Goal: Find specific fact: Find specific fact

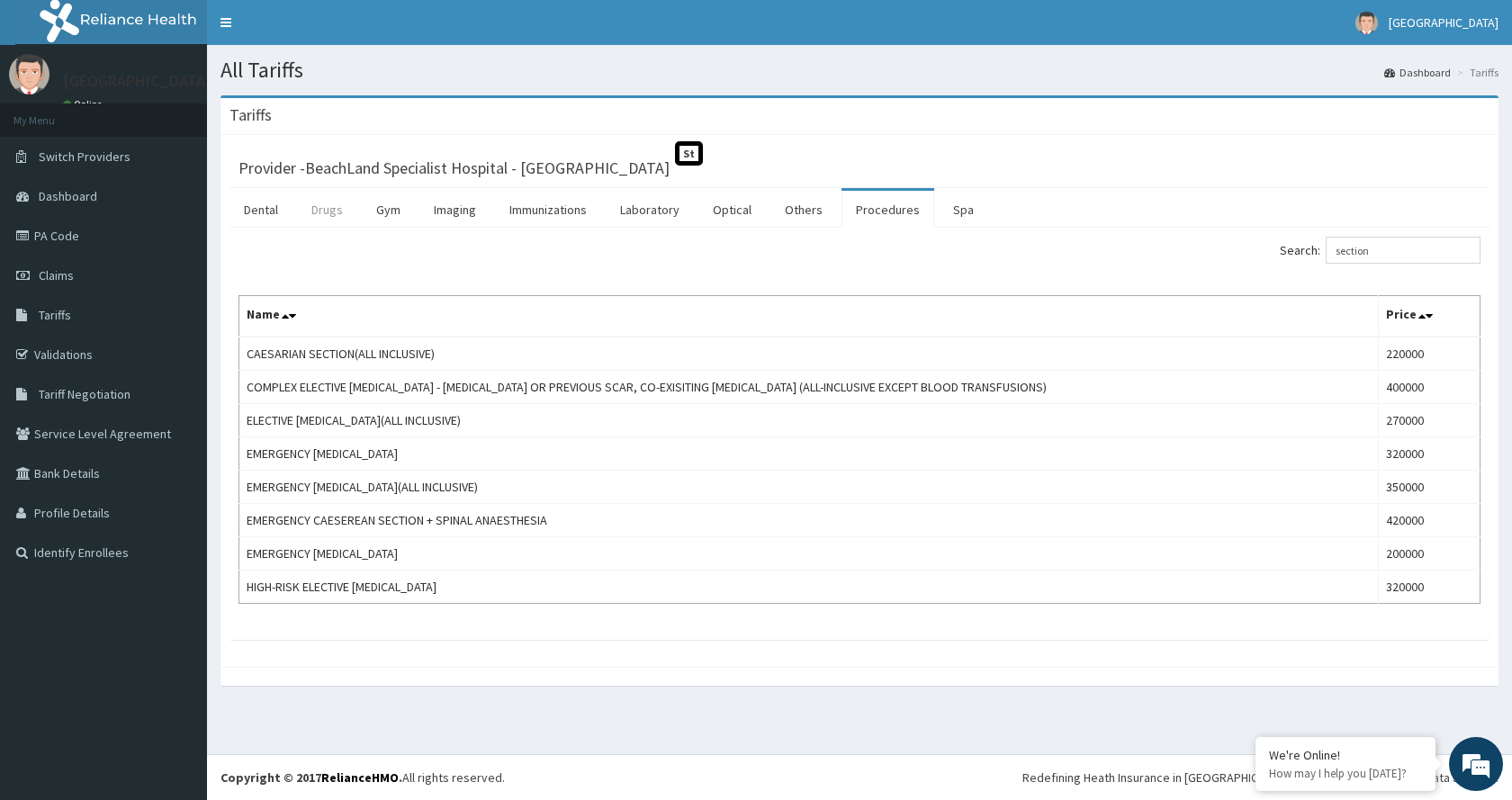
click at [335, 208] on link "Drugs" at bounding box center [327, 210] width 60 height 38
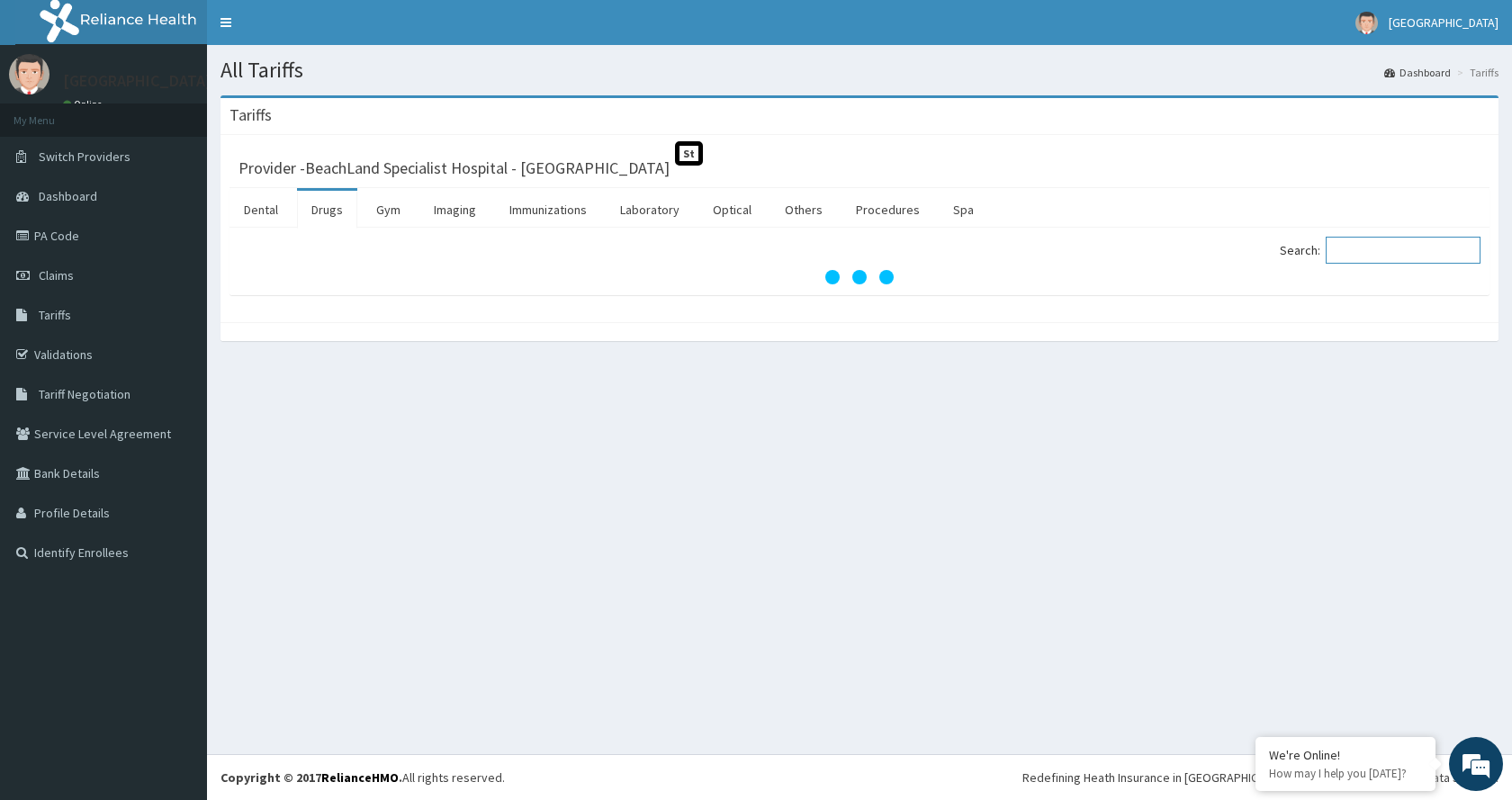
click at [1378, 252] on input "Search:" at bounding box center [1403, 250] width 155 height 27
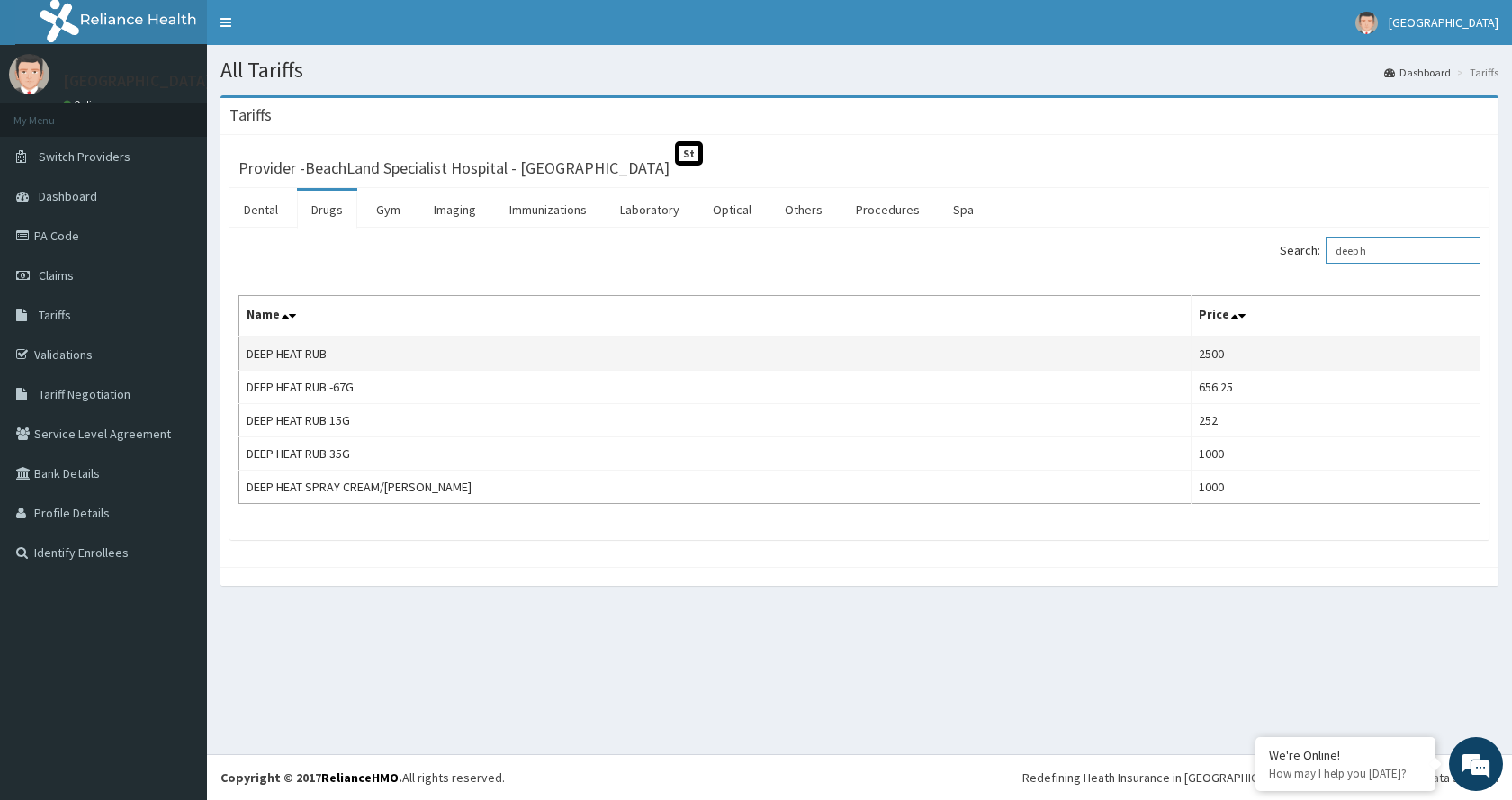
type input "deep h"
drag, startPoint x: 335, startPoint y: 354, endPoint x: 243, endPoint y: 356, distance: 92.0
click at [243, 356] on td "DEEP HEAT RUB" at bounding box center [715, 354] width 952 height 35
copy td "DEEP HEAT RUB"
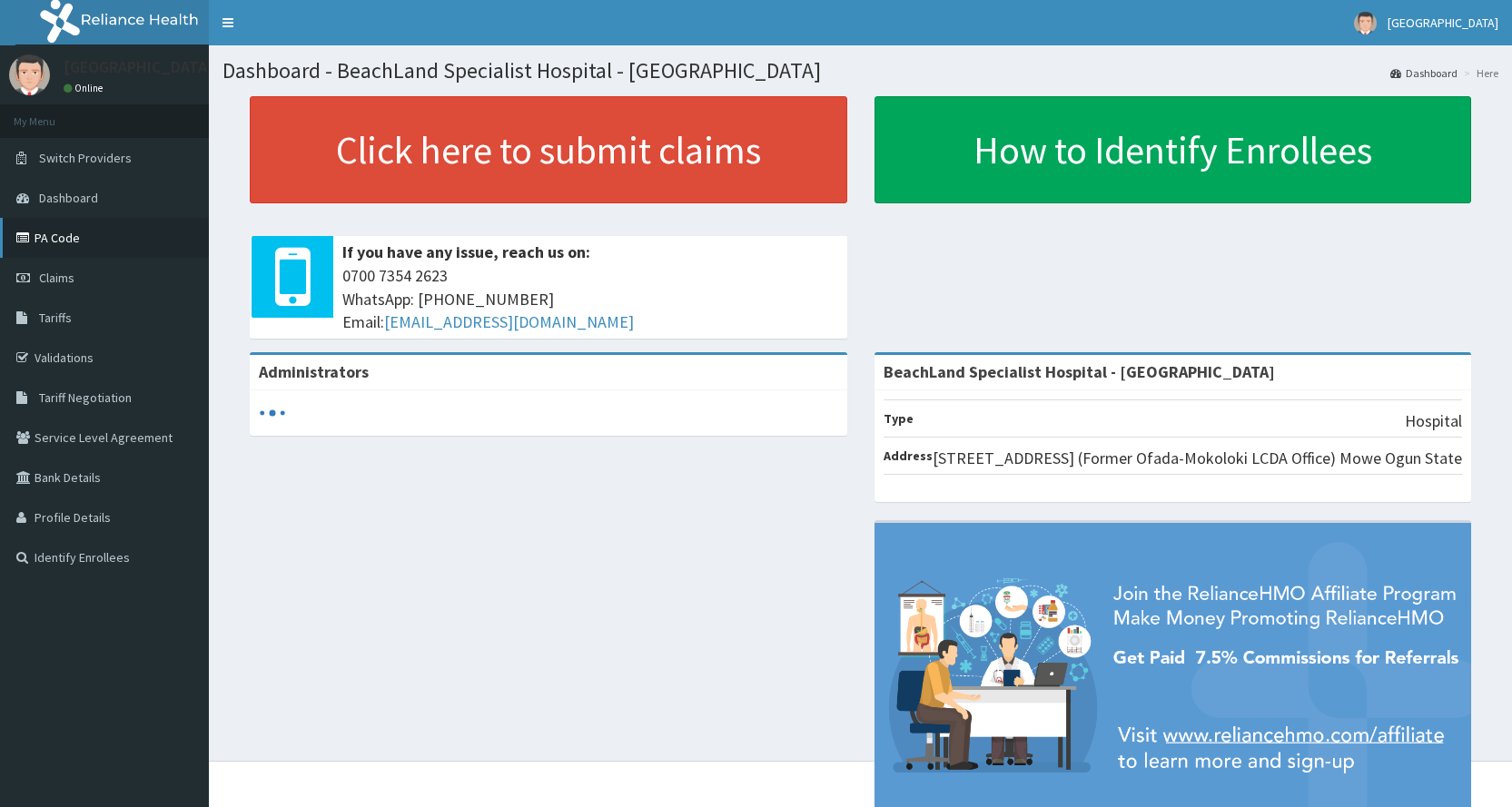
click at [100, 243] on link "PA Code" at bounding box center [105, 238] width 209 height 40
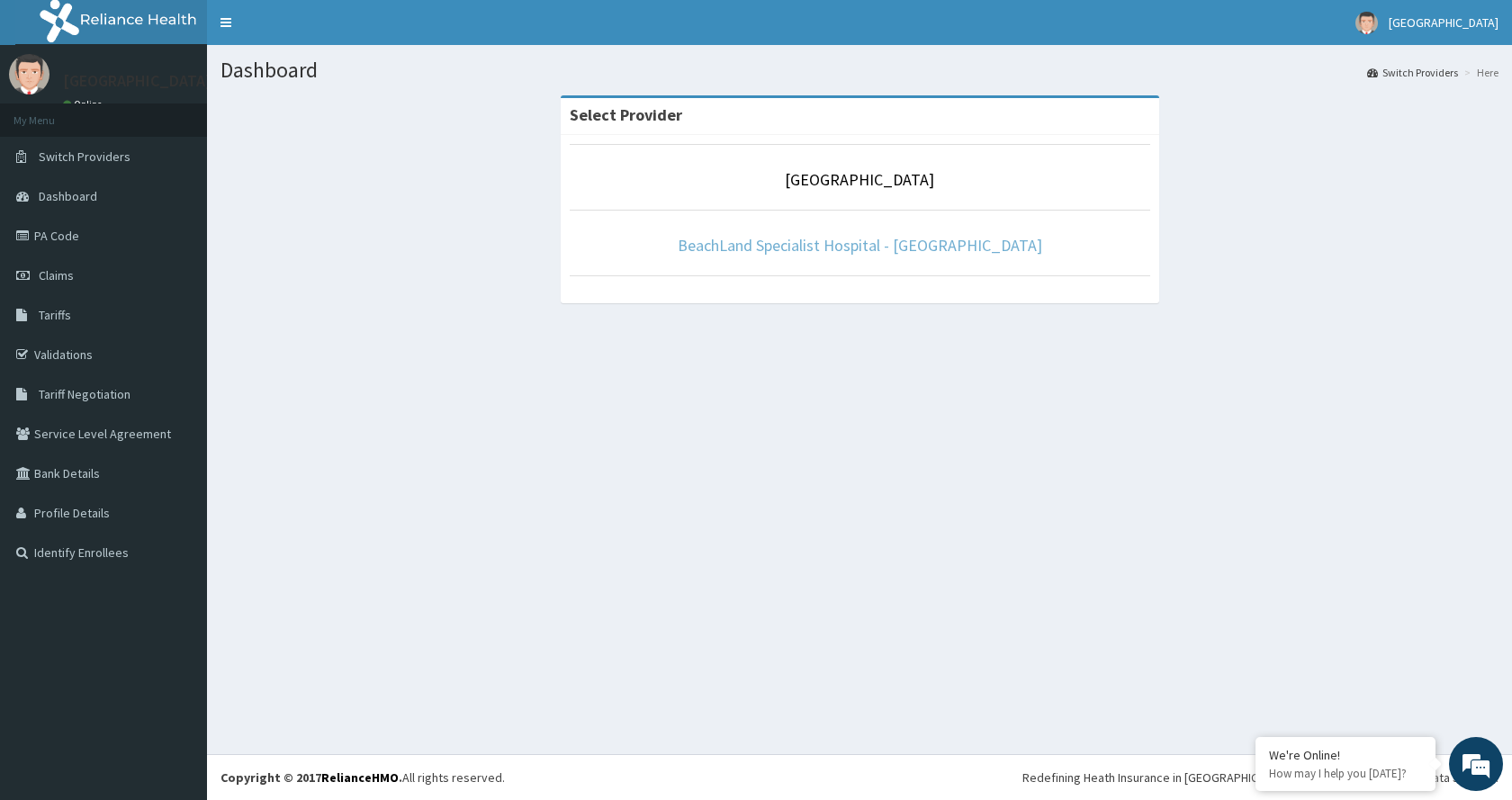
click at [831, 243] on link "BeachLand Specialist Hospital - [GEOGRAPHIC_DATA]" at bounding box center [859, 245] width 365 height 21
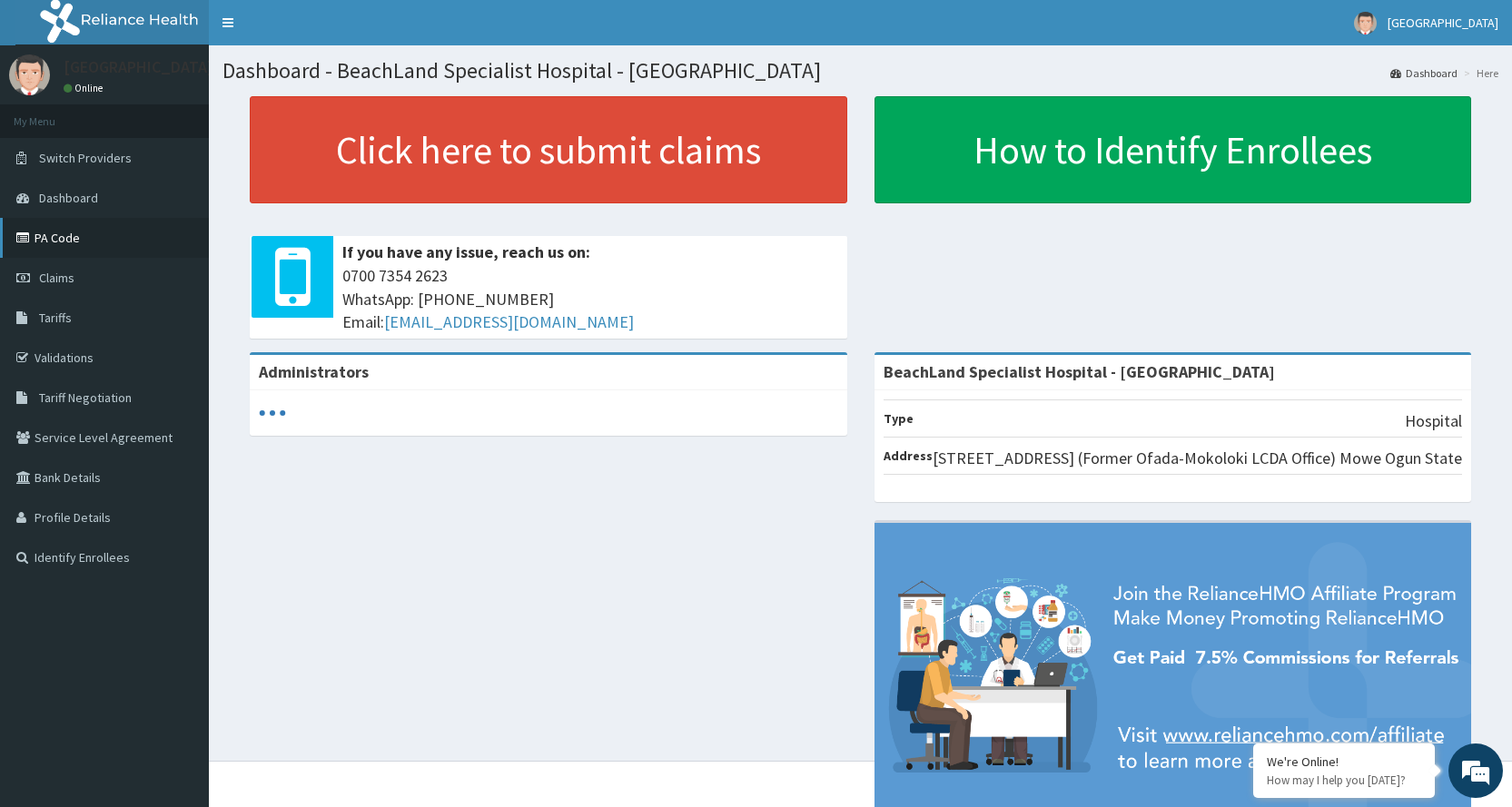
click at [137, 246] on link "PA Code" at bounding box center [105, 238] width 209 height 40
